Goal: Information Seeking & Learning: Learn about a topic

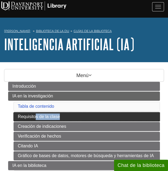
click at [57, 117] on font "Requisitos de la clase" at bounding box center [39, 116] width 42 height 5
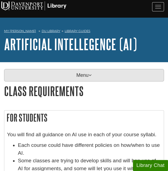
click at [108, 73] on p "Menu" at bounding box center [84, 75] width 160 height 12
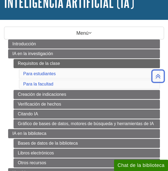
scroll to position [42, 0]
click at [15, 72] on ul "Requisitos de la clase Para estudiantes Para la facultad Creación de indicacion…" at bounding box center [87, 93] width 147 height 69
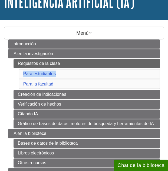
click at [15, 72] on ul "Requisitos de la clase Para estudiantes Para la facultad Creación de indicacion…" at bounding box center [87, 93] width 147 height 69
copy font "Para estudiantes"
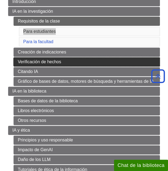
scroll to position [84, 0]
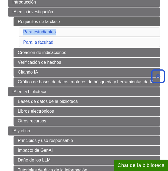
click at [16, 41] on ul "Requisitos de la clase Para estudiantes Para la facultad Creación de indicacion…" at bounding box center [87, 51] width 147 height 69
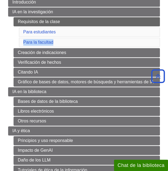
click at [16, 41] on ul "Requisitos de la clase Para estudiantes Para la facultad Creación de indicacion…" at bounding box center [87, 51] width 147 height 69
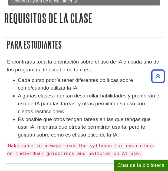
scroll to position [292, 0]
click at [105, 59] on font "Encontrarás toda la orientación sobre el uso de IA en cada uno de los programas…" at bounding box center [83, 66] width 152 height 14
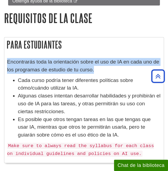
click at [105, 59] on font "Encontrarás toda la orientación sobre el uso de IA en cada uno de los programas…" at bounding box center [83, 66] width 152 height 14
copy div "Encontrarás toda la orientación sobre el uso de IA en cada uno de los programas…"
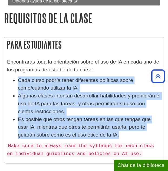
drag, startPoint x: 110, startPoint y: 129, endPoint x: 12, endPoint y: 76, distance: 111.7
click at [12, 77] on ul "Cada curso podría tener diferentes políticas sobre cómo/cuándo utilizar la IA. …" at bounding box center [84, 108] width 154 height 62
copy ul "Cada curso podría tener diferentes políticas sobre cómo/cuándo utilizar la IA. …"
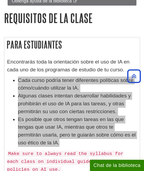
scroll to position [329, 0]
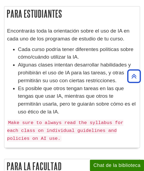
click at [40, 127] on code "Make sure to always read the syllabus for each class on individual guidelines a…" at bounding box center [65, 131] width 116 height 22
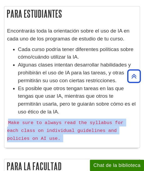
click at [40, 127] on code "Make sure to always read the syllabus for each class on individual guidelines a…" at bounding box center [65, 131] width 116 height 22
copy div "Make sure to always read the syllabus for each class on individual guidelines a…"
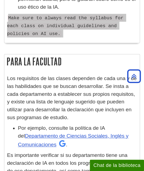
scroll to position [435, 0]
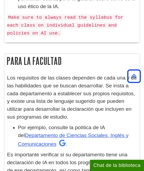
click at [94, 93] on p "Los requisitos de las clases dependen de cada una y de las habilidades que se b…" at bounding box center [72, 97] width 130 height 47
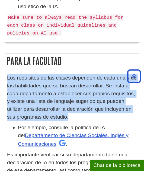
click at [94, 93] on p "Los requisitos de las clases dependen de cada una y de las habilidades que se b…" at bounding box center [72, 97] width 130 height 47
copy div "Los requisitos de las clases dependen de cada una y de las habilidades que se b…"
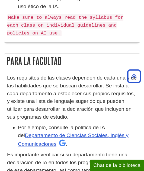
click at [54, 125] on font "Por ejemplo, consulte la política de IA del" at bounding box center [61, 132] width 87 height 14
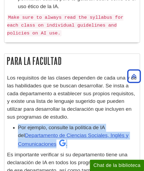
click at [54, 125] on font "Por ejemplo, consulte la política de IA del" at bounding box center [61, 132] width 87 height 14
copy div "Por ejemplo, consulte la política de IA del Departamento de Ciencias Sociales, …"
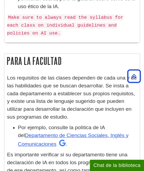
click at [101, 114] on p "Los requisitos de las clases dependen de cada una y de las habilidades que se b…" at bounding box center [72, 97] width 130 height 47
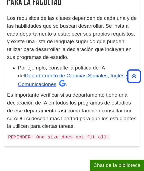
scroll to position [494, 0]
click at [80, 102] on p "Es importante verificar si su departamento tiene una declaración de IA en todos…" at bounding box center [72, 110] width 130 height 39
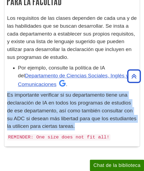
click at [80, 102] on p "Es importante verificar si su departamento tiene una declaración de IA en todos…" at bounding box center [72, 110] width 130 height 39
copy div "Es importante verificar si su departamento tiene una declaración de IA en todos…"
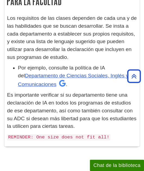
click at [93, 134] on code "REMINDER: One size does not fit all!" at bounding box center [58, 137] width 103 height 6
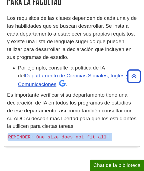
click at [93, 134] on code "REMINDER: One size does not fit all!" at bounding box center [58, 137] width 103 height 6
copy body "REMINDER: One size does not fit all! << Previous: AI in Research Next: Prompt C…"
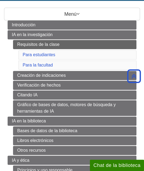
scroll to position [61, 0]
click at [11, 74] on li "IA en la investigación Requisitos de la clase Para estudiantes Para la facultad…" at bounding box center [72, 73] width 129 height 86
copy ul "Creación de indicaciones"
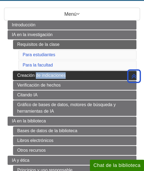
click at [32, 73] on font "Creación de indicaciones" at bounding box center [41, 75] width 49 height 5
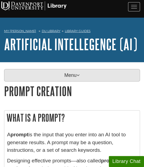
click at [92, 75] on p "Menu" at bounding box center [72, 75] width 136 height 12
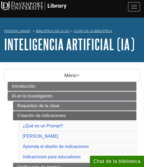
click at [12, 124] on li "IA en la investigación Requisitos de la clase Creación de indicaciones ¿Qué es …" at bounding box center [72, 144] width 129 height 106
copy font "¿Qué es un Prompt?"
click at [15, 133] on ul "Requisitos de la clase Creación de indicaciones ¿Qué es un Prompt? Marco CLEAR …" at bounding box center [75, 149] width 124 height 97
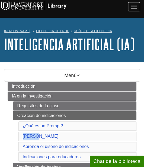
click at [15, 133] on ul "Requisitos de la clase Creación de indicaciones ¿Qué es un Prompt? Marco CLEAR …" at bounding box center [75, 149] width 124 height 97
click at [12, 146] on li "IA en la investigación Requisitos de la clase Creación de indicaciones ¿Qué es …" at bounding box center [72, 144] width 129 height 106
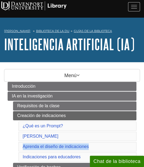
click at [12, 146] on li "IA en la investigación Requisitos de la clase Creación de indicaciones ¿Qué es …" at bounding box center [72, 144] width 129 height 106
click at [15, 155] on ul "Requisitos de la clase Creación de indicaciones ¿Qué es un Prompt? Marco CLEAR …" at bounding box center [75, 149] width 124 height 97
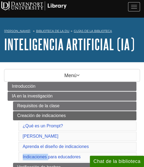
click at [15, 155] on ul "Requisitos de la clase Creación de indicaciones ¿Qué es un Prompt? Marco CLEAR …" at bounding box center [75, 149] width 124 height 97
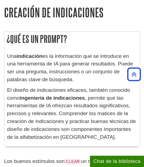
scroll to position [325, 0]
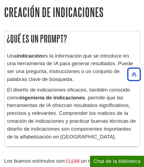
click at [66, 69] on font "es la información que se introduce en una herramienta de IA para generar result…" at bounding box center [70, 67] width 126 height 29
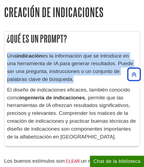
click at [66, 69] on font "es la información que se introduce en una herramienta de IA para generar result…" at bounding box center [70, 67] width 126 height 29
copy div "Una indicación es la información que se introduce en una herramienta de IA para…"
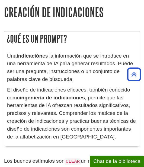
click at [84, 95] on font "ingeniería de indicaciones" at bounding box center [52, 98] width 65 height 6
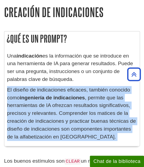
click at [84, 95] on font "ingeniería de indicaciones" at bounding box center [52, 98] width 65 height 6
copy div "El diseño de indicaciones eficaces, también conocido como ingeniería de indicac…"
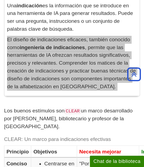
scroll to position [375, 0]
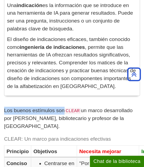
drag, startPoint x: 63, startPoint y: 107, endPoint x: 0, endPoint y: 104, distance: 63.0
copy font "Los buenos estímulos son"
drag, startPoint x: 82, startPoint y: 104, endPoint x: 116, endPoint y: 121, distance: 37.6
click at [116, 121] on p "Los buenos estímulos son CLEAR un marco desarrollado por Leo Lo, bibliotecario …" at bounding box center [72, 119] width 136 height 24
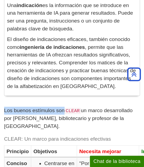
copy font "un marco desarrollado por Leo Lo, bibliotecario y profesor de la Universidad de…"
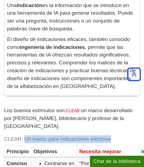
drag, startPoint x: 25, startPoint y: 135, endPoint x: 113, endPoint y: 132, distance: 88.5
click at [113, 133] on caption "CLEAR: Un marco para indicaciones efectivas" at bounding box center [102, 139] width 197 height 12
copy font "Un marco para indicaciones efectivas"
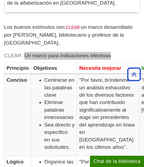
scroll to position [459, 0]
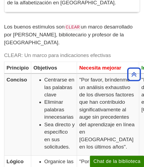
click at [12, 71] on font "Principio" at bounding box center [18, 68] width 22 height 6
copy font "Principio"
click at [19, 82] on font "Conciso" at bounding box center [17, 80] width 21 height 6
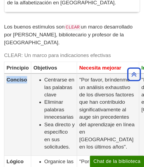
copy font "Conciso"
click at [50, 70] on font "Objetivos" at bounding box center [45, 68] width 24 height 6
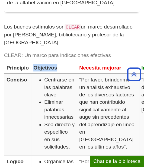
click at [50, 70] on font "Objetivos" at bounding box center [45, 68] width 24 height 6
copy font "Objetivos"
click at [87, 70] on font "Necesita mejorar" at bounding box center [100, 68] width 42 height 6
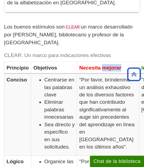
click at [87, 70] on font "Necesita mejorar" at bounding box center [100, 68] width 42 height 6
copy tr "Necesita mejorar"
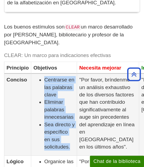
drag, startPoint x: 70, startPoint y: 152, endPoint x: 30, endPoint y: 85, distance: 77.8
click at [30, 85] on tr "Conciso Centrarse en las palabras clave Eliminar palabras innecesarias Sea dire…" at bounding box center [102, 115] width 197 height 82
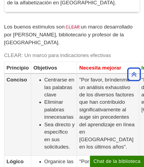
click at [106, 112] on font ""Por favor, bríndenme un análisis exhaustivo de los diversos factores que han c…" at bounding box center [106, 113] width 55 height 73
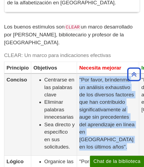
click at [106, 112] on font ""Por favor, bríndenme un análisis exhaustivo de los diversos factores que han c…" at bounding box center [106, 113] width 55 height 73
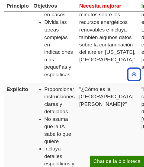
scroll to position [622, 0]
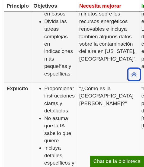
click at [96, 58] on font ""Por favor, esboce un discurso de cinco minutos sobre los recursos energéticos …" at bounding box center [108, 28] width 58 height 65
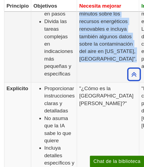
click at [96, 58] on font ""Por favor, esboce un discurso de cinco minutos sobre los recursos energéticos …" at bounding box center [108, 28] width 58 height 65
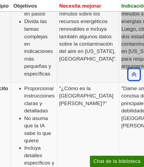
scroll to position [622, 20]
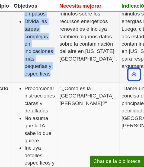
drag, startPoint x: 52, startPoint y: 102, endPoint x: 20, endPoint y: 29, distance: 79.2
click at [20, 29] on ul "Organice las indicaciones en pasos Divida las tareas complejas en indicaciones …" at bounding box center [34, 36] width 41 height 82
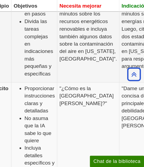
click at [80, 61] on font ""Por favor, esboce un discurso de cinco minutos sobre los recursos energéticos …" at bounding box center [88, 28] width 58 height 65
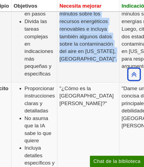
click at [80, 61] on font ""Por favor, esboce un discurso de cinco minutos sobre los recursos energéticos …" at bounding box center [88, 28] width 58 height 65
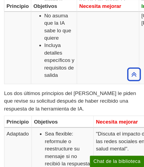
scroll to position [724, 0]
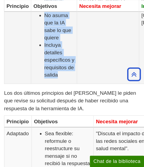
drag, startPoint x: 61, startPoint y: 147, endPoint x: 40, endPoint y: 57, distance: 92.5
click at [40, 57] on ul "Proporcionar instrucciones claras y detalladas No asuma que la IA sabe lo que q…" at bounding box center [53, 30] width 41 height 97
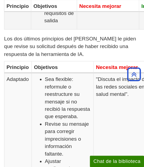
scroll to position [779, 0]
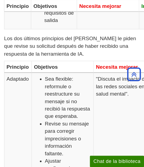
click at [67, 57] on font "Los dos últimos principios del marco CLEAR le piden que revise su solicitud des…" at bounding box center [70, 46] width 132 height 21
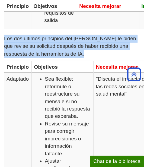
click at [67, 57] on font "Los dos últimos principios del marco CLEAR le piden que revise su solicitud des…" at bounding box center [70, 46] width 132 height 21
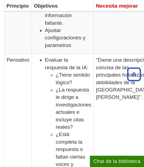
scroll to position [910, 0]
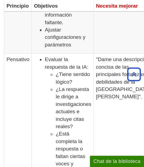
click at [15, 9] on font "Principio" at bounding box center [18, 6] width 22 height 6
click at [51, 9] on font "Objetivos" at bounding box center [46, 6] width 24 height 6
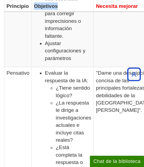
scroll to position [897, 0]
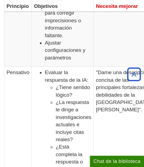
click at [110, 9] on font "Necesita mejorar" at bounding box center [117, 6] width 42 height 6
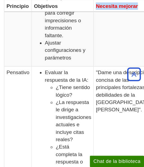
click at [110, 9] on font "Necesita mejorar" at bounding box center [117, 6] width 42 height 6
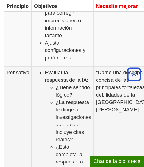
click at [10, 75] on font "Pensativo" at bounding box center [18, 72] width 23 height 6
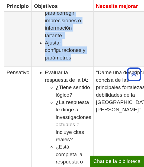
drag, startPoint x: 75, startPoint y: 136, endPoint x: 37, endPoint y: 41, distance: 102.3
click at [37, 41] on ul "Sea flexible: reformule o reestructure su mensaje si no recibió la respuesta qu…" at bounding box center [62, 9] width 57 height 104
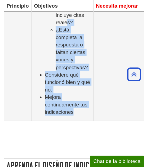
scroll to position [1003, 0]
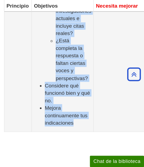
drag, startPoint x: 76, startPoint y: 145, endPoint x: 37, endPoint y: 42, distance: 110.1
click at [37, 42] on ul "Evaluar la respuesta de la IA: ¿Tiene sentido lógico? ¿La respuesta le dirige a…" at bounding box center [62, 45] width 57 height 164
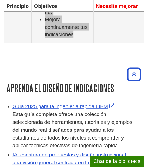
scroll to position [1091, 0]
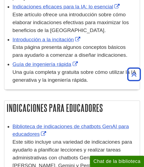
scroll to position [1269, 0]
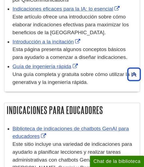
click at [55, 3] on font "por QMCommunications" at bounding box center [40, 0] width 56 height 6
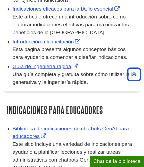
click at [55, 3] on font "por QMCommunications" at bounding box center [40, 0] width 56 height 6
click at [131, 36] on div "Indicaciones eficaces para la IA: lo esencial Este artículo ofrece una introduc…" at bounding box center [74, 20] width 125 height 31
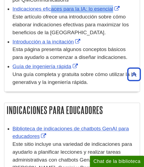
click at [131, 36] on div "Indicaciones eficaces para la IA: lo esencial Este artículo ofrece una introduc…" at bounding box center [74, 20] width 125 height 31
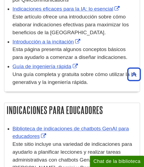
click at [110, 35] on font "Este artículo ofrece una introducción sobre cómo elaborar indicaciones efectiva…" at bounding box center [70, 24] width 116 height 21
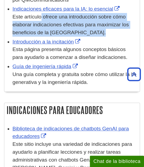
click at [110, 35] on font "Este artículo ofrece una introducción sobre cómo elaborar indicaciones efectiva…" at bounding box center [70, 24] width 116 height 21
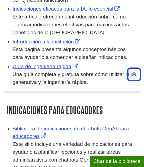
click at [95, 61] on div "Introducción a la incitación Esta página presenta algunos conceptos básicos par…" at bounding box center [74, 49] width 125 height 23
click at [100, 60] on font "Esta página presenta algunos conceptos básicos para ayudarlo a comenzar a diseñ…" at bounding box center [69, 53] width 115 height 14
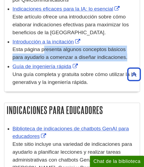
click at [100, 60] on font "Esta página presenta algunos conceptos básicos para ayudarlo a comenzar a diseñ…" at bounding box center [69, 53] width 115 height 14
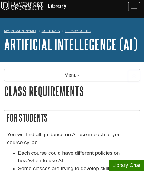
scroll to position [6, 0]
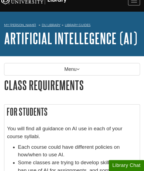
click at [51, 75] on div "Menu Introduction AI in Research Class Requirements For Students For Faculty Pr…" at bounding box center [72, 70] width 144 height 15
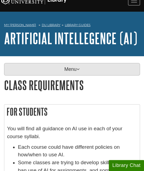
click at [44, 71] on p "Menu" at bounding box center [72, 69] width 136 height 12
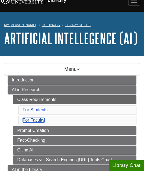
click at [40, 119] on link "For Faculty" at bounding box center [34, 120] width 22 height 5
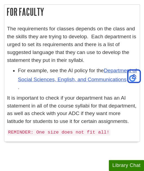
scroll to position [6, 0]
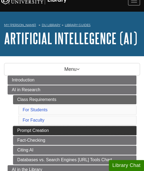
click at [31, 130] on link "Prompt Creation" at bounding box center [75, 130] width 124 height 9
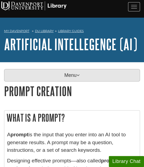
click at [69, 74] on p "Menu" at bounding box center [72, 75] width 136 height 12
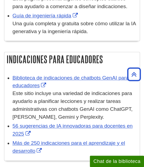
scroll to position [1323, 0]
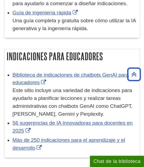
click at [86, 32] on div "Guía de ingeniería rápida Una guía completa y gratuita sobre cómo utilizar la I…" at bounding box center [74, 20] width 125 height 23
copy div "Guía de ingeniería rápida"
click at [82, 31] on font "Una guía completa y gratuita sobre cómo utilizar la IA generativa y la ingenier…" at bounding box center [73, 25] width 123 height 14
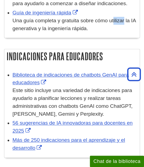
click at [82, 31] on font "Una guía completa y gratuita sobre cómo utilizar la IA generativa y la ingenier…" at bounding box center [73, 25] width 123 height 14
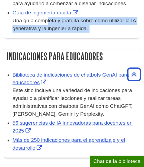
click at [82, 31] on font "Una guía completa y gratuita sobre cómo utilizar la IA generativa y la ingenier…" at bounding box center [73, 25] width 123 height 14
copy div "Una guía completa y gratuita sobre cómo utilizar la IA generativa y la ingenier…"
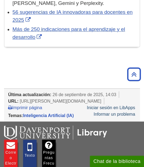
scroll to position [1435, 0]
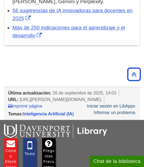
copy div "Biblioteca de indicaciones de chatbots GenAI para educadores"
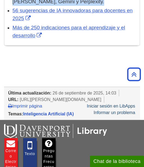
copy ul "Este sitio incluye una variedad de indicaciones para ayudarlo a planificar lecc…"
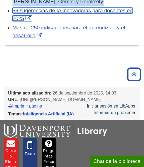
click at [74, 21] on font "56 sugerencias de IA innovadoras para docentes en 2025" at bounding box center [72, 15] width 120 height 14
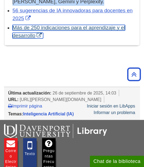
click at [50, 38] on font "Más de 250 indicaciones para el aprendizaje y el desarrollo" at bounding box center [68, 32] width 113 height 14
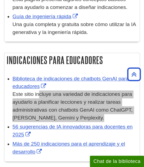
scroll to position [1319, 0]
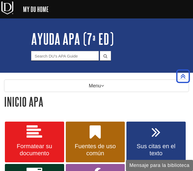
scroll to position [177, 0]
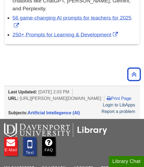
scroll to position [1165, 0]
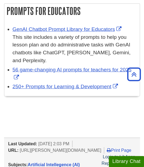
scroll to position [1081, 0]
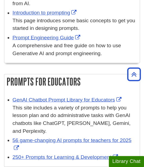
scroll to position [1043, 0]
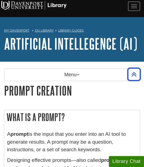
scroll to position [0, 0]
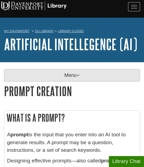
click at [72, 79] on p "Menu" at bounding box center [72, 75] width 136 height 12
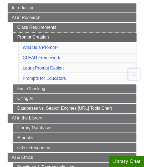
scroll to position [79, 0]
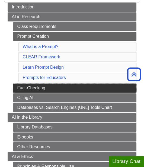
click at [45, 85] on link "Fact-Checking" at bounding box center [75, 87] width 124 height 9
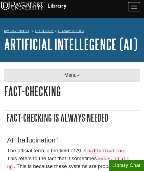
click at [71, 71] on p "Menu" at bounding box center [72, 75] width 136 height 12
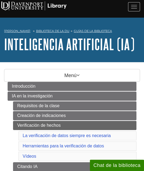
click at [9, 123] on li "IA en la investigación Requisitos de la clase Creación de indicaciones Verifica…" at bounding box center [72, 139] width 129 height 96
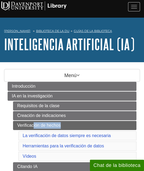
click at [9, 123] on li "IA en la investigación Requisitos de la clase Creación de indicaciones Verifica…" at bounding box center [72, 139] width 129 height 96
copy ul "Verificación de hechos"
click at [14, 132] on ul "Requisitos de la clase Creación de indicaciones Verificación de hechos La verif…" at bounding box center [75, 144] width 124 height 86
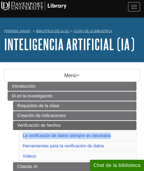
click at [14, 132] on ul "Requisitos de la clase Creación de indicaciones Verificación de hechos La verif…" at bounding box center [75, 144] width 124 height 86
click at [16, 142] on ul "Requisitos de la clase Creación de indicaciones Verificación de hechos La verif…" at bounding box center [75, 144] width 124 height 86
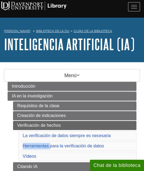
click at [16, 142] on ul "Requisitos de la clase Creación de indicaciones Verificación de hechos La verif…" at bounding box center [75, 144] width 124 height 86
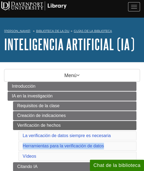
click at [16, 142] on ul "Requisitos de la clase Creación de indicaciones Verificación de hechos La verif…" at bounding box center [75, 144] width 124 height 86
click at [12, 155] on li "IA en la investigación Requisitos de la clase Creación de indicaciones Verifica…" at bounding box center [72, 139] width 129 height 96
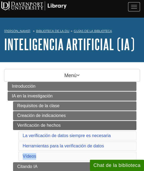
click at [12, 155] on li "IA en la investigación Requisitos de la clase Creación de indicaciones Verifica…" at bounding box center [72, 139] width 129 height 96
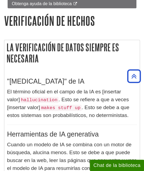
scroll to position [306, 0]
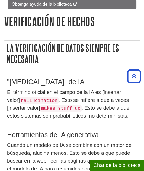
click at [56, 80] on font ""[MEDICAL_DATA]" de IA" at bounding box center [45, 82] width 77 height 8
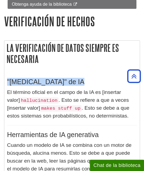
click at [56, 80] on font ""[MEDICAL_DATA]" de IA" at bounding box center [45, 82] width 77 height 8
